Goal: Entertainment & Leisure: Consume media (video, audio)

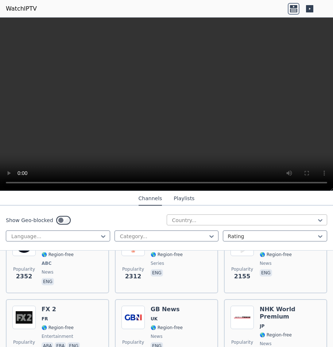
scroll to position [613, 0]
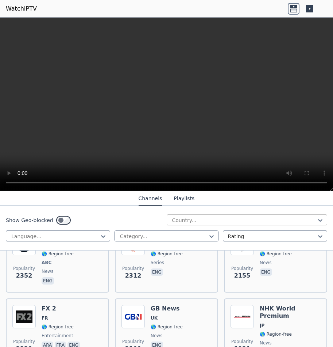
click at [278, 217] on div at bounding box center [244, 219] width 146 height 7
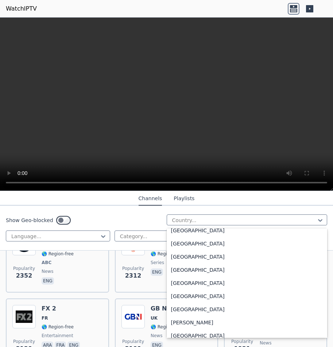
scroll to position [0, 0]
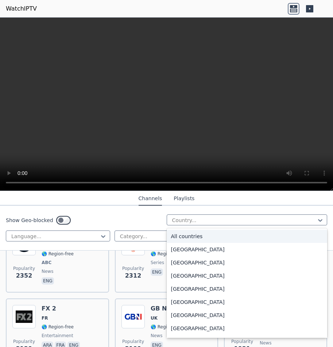
click at [184, 234] on div "All countries" at bounding box center [247, 236] width 161 height 13
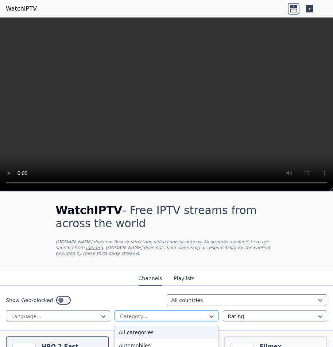
click at [159, 312] on div at bounding box center [163, 315] width 89 height 7
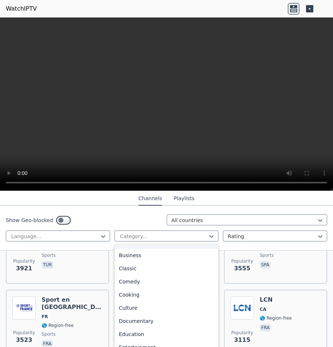
scroll to position [175, 0]
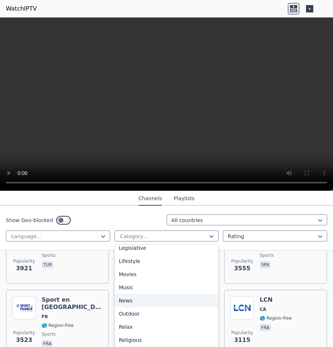
click at [151, 297] on div "News" at bounding box center [167, 300] width 104 height 13
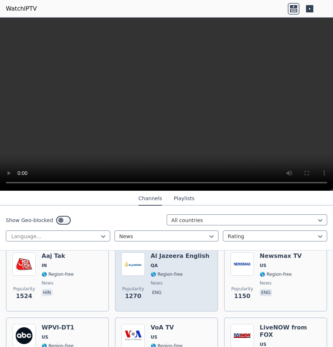
scroll to position [350, 0]
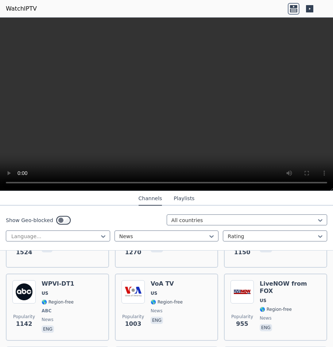
click at [188, 198] on button "Playlists" at bounding box center [184, 199] width 21 height 14
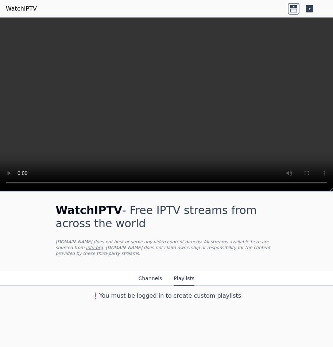
scroll to position [0, 0]
click at [152, 271] on button "Channels" at bounding box center [151, 278] width 24 height 14
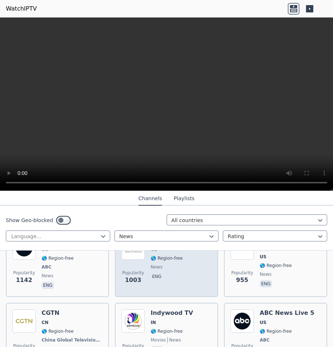
scroll to position [350, 0]
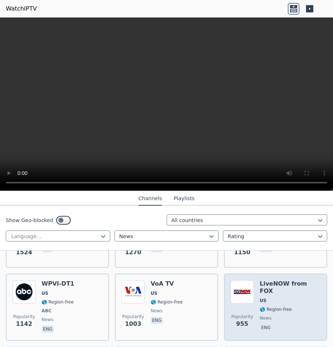
click at [242, 282] on img at bounding box center [242, 291] width 23 height 23
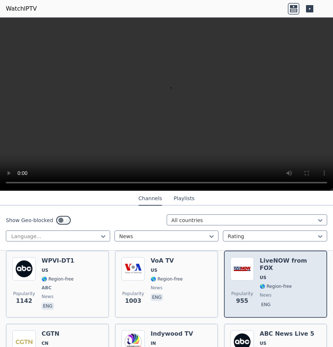
scroll to position [219, 0]
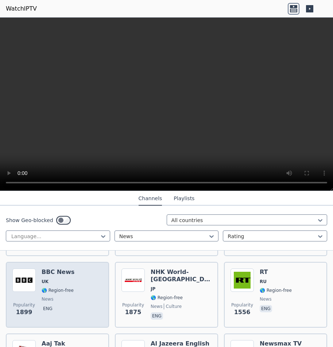
click at [54, 268] on h6 "BBC News" at bounding box center [58, 271] width 33 height 7
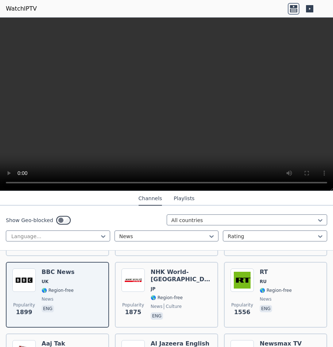
click at [293, 7] on icon at bounding box center [293, 6] width 7 height 3
click at [309, 9] on icon at bounding box center [310, 9] width 12 height 12
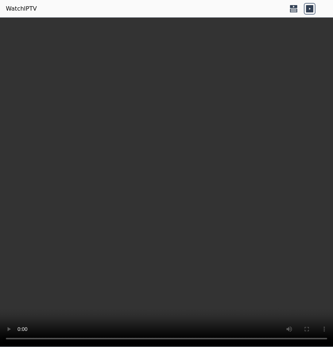
click at [290, 7] on icon at bounding box center [294, 9] width 12 height 12
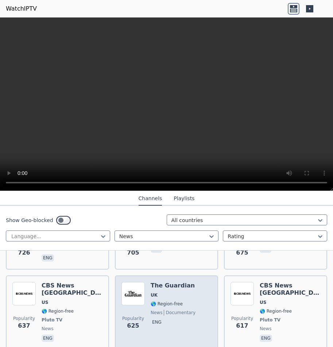
scroll to position [569, 0]
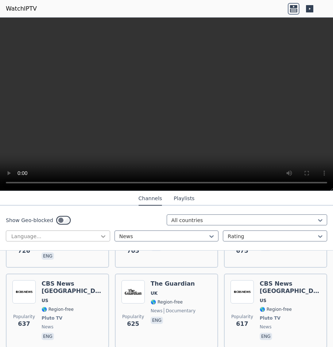
click at [103, 233] on icon at bounding box center [103, 235] width 7 height 7
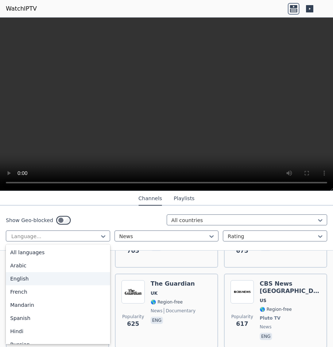
click at [68, 276] on div "English" at bounding box center [58, 278] width 104 height 13
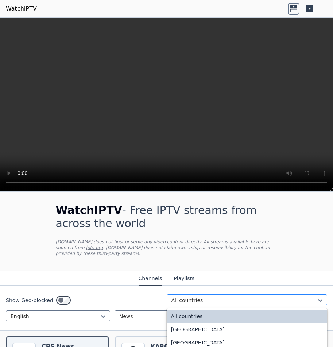
click at [243, 296] on div at bounding box center [244, 299] width 146 height 7
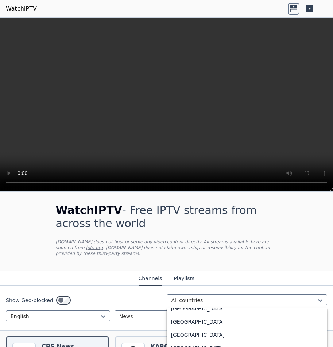
scroll to position [2556, 0]
click at [193, 328] on div "[GEOGRAPHIC_DATA]" at bounding box center [247, 334] width 161 height 13
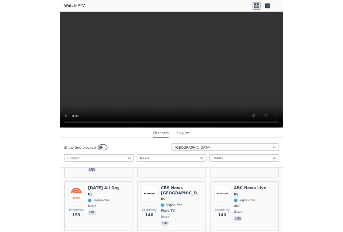
scroll to position [525, 0]
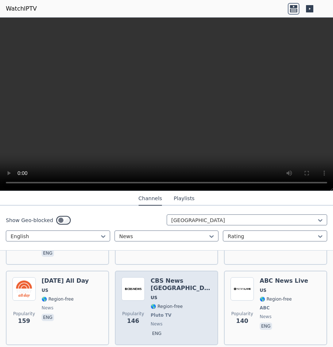
click at [190, 303] on span "🌎 Region-free" at bounding box center [181, 306] width 61 height 6
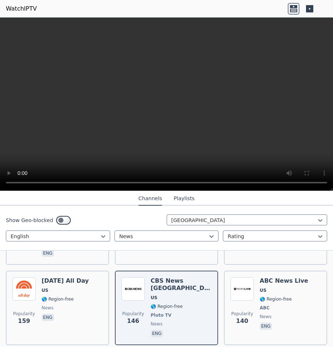
click at [311, 10] on icon at bounding box center [309, 8] width 7 height 7
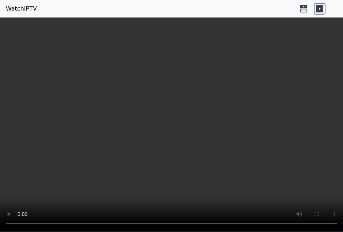
click at [305, 7] on icon at bounding box center [303, 6] width 7 height 3
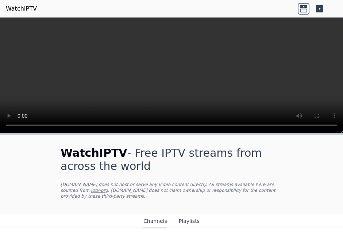
click at [324, 11] on icon at bounding box center [320, 9] width 12 height 12
